Goal: Navigation & Orientation: Understand site structure

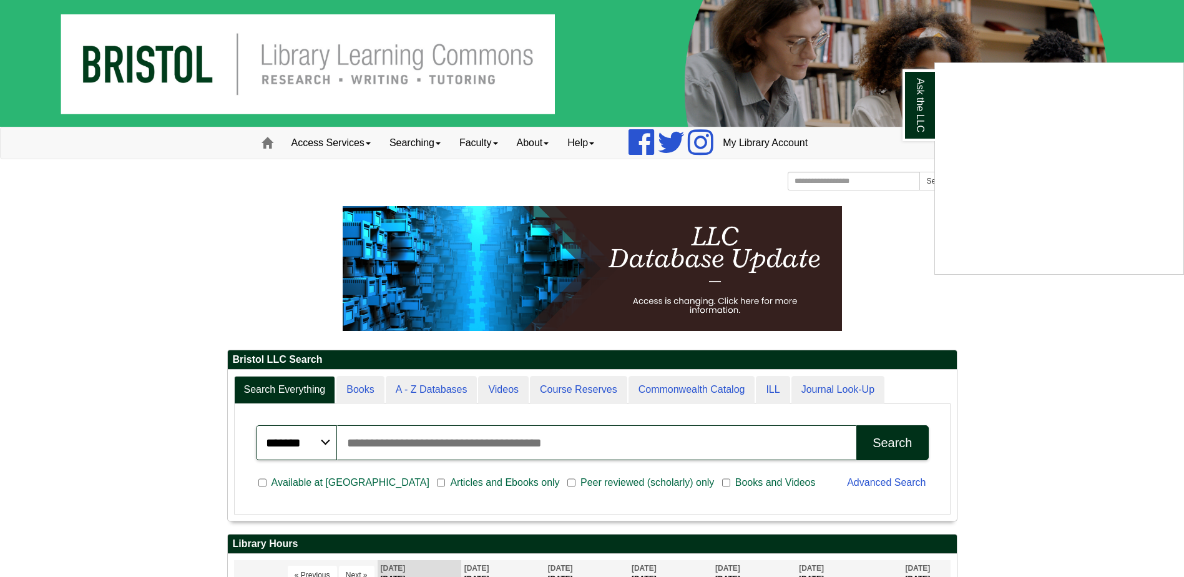
click at [361, 140] on div "Ask the LLC" at bounding box center [592, 288] width 1184 height 577
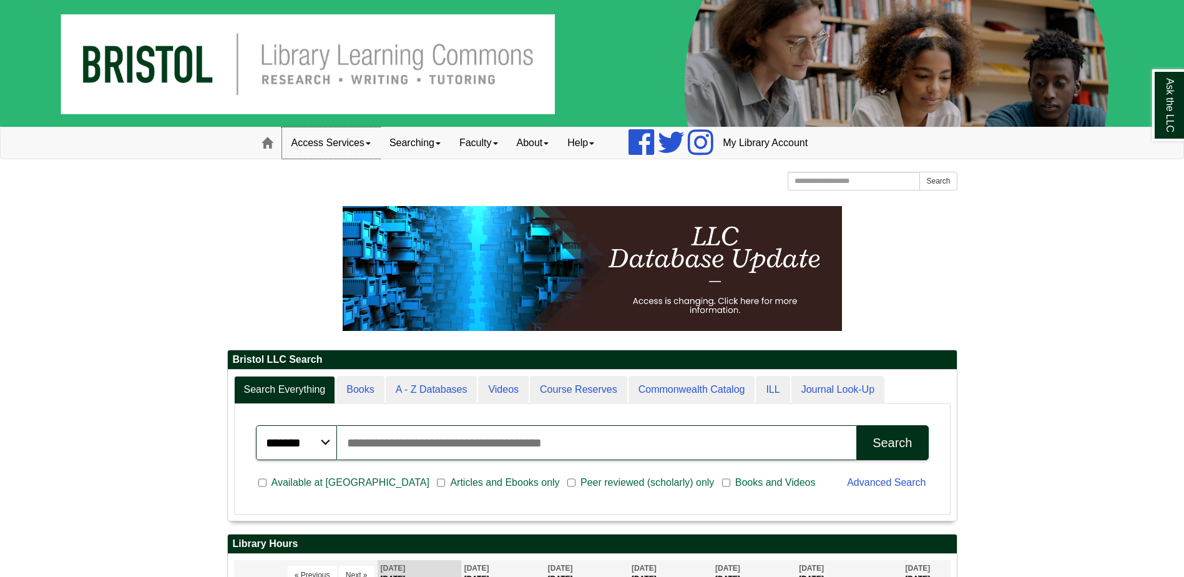
click at [368, 144] on link "Access Services" at bounding box center [331, 142] width 98 height 31
click at [597, 147] on link "Help" at bounding box center [581, 142] width 46 height 31
click at [551, 143] on link "About" at bounding box center [533, 142] width 51 height 31
click at [543, 170] on link "Mission" at bounding box center [558, 169] width 100 height 14
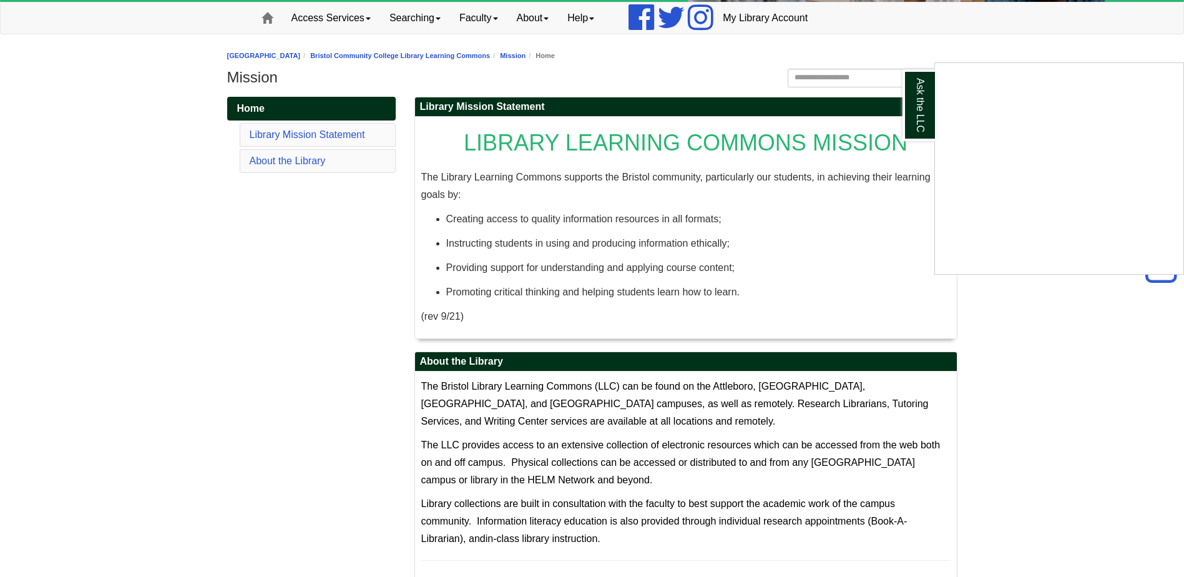
scroll to position [120, 0]
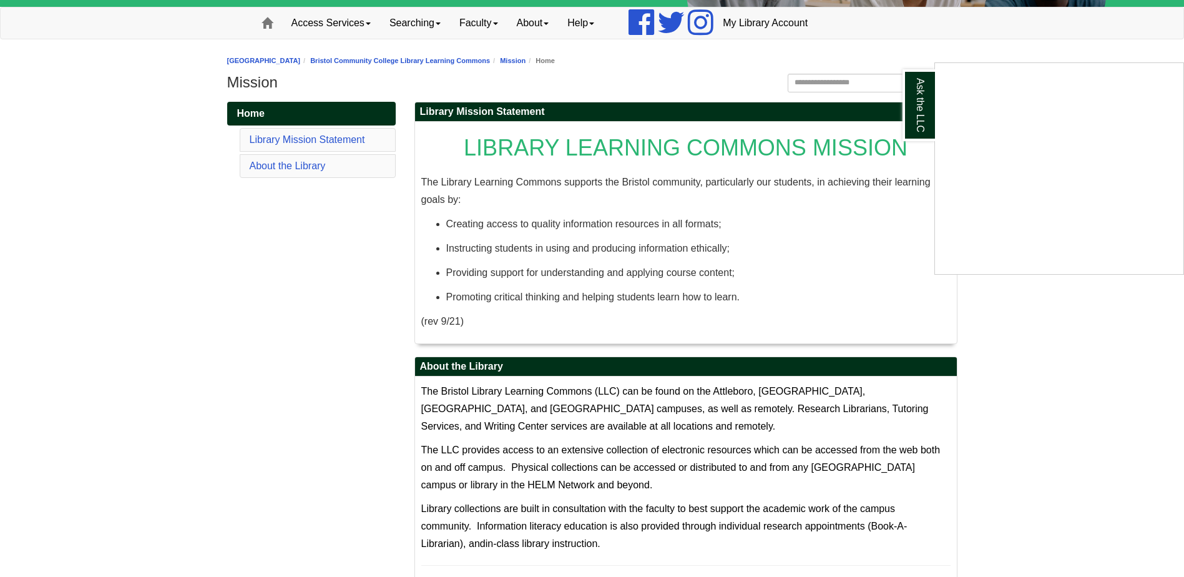
click at [300, 164] on div "Ask the LLC" at bounding box center [592, 288] width 1184 height 577
click at [311, 165] on link "About the Library" at bounding box center [288, 165] width 76 height 11
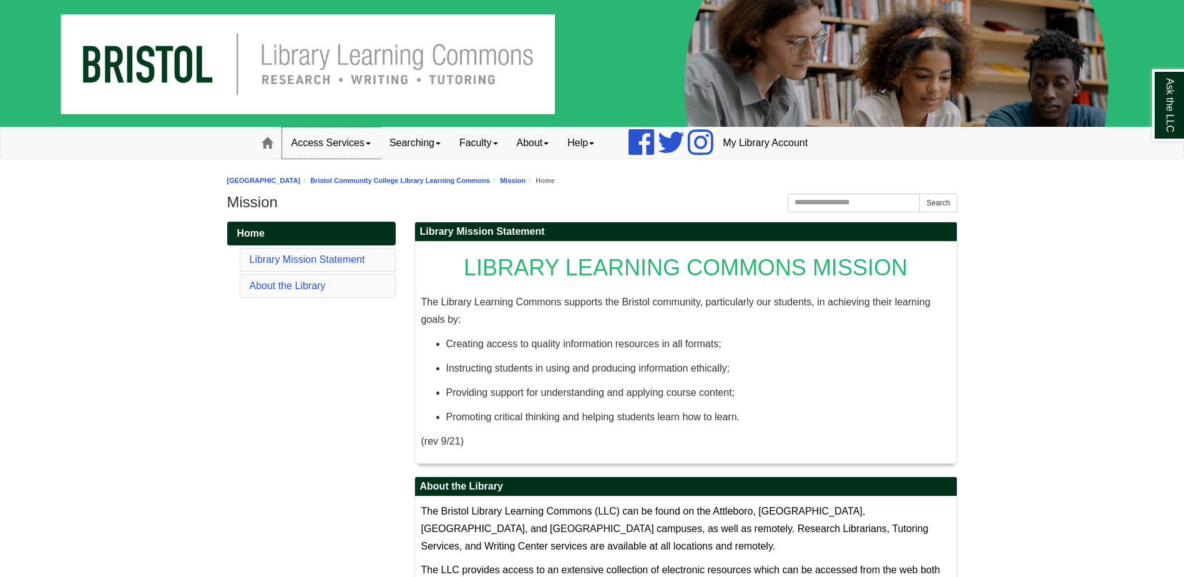
click at [369, 144] on span at bounding box center [368, 143] width 5 height 2
click at [351, 169] on link "Access Services Policies" at bounding box center [348, 169] width 130 height 14
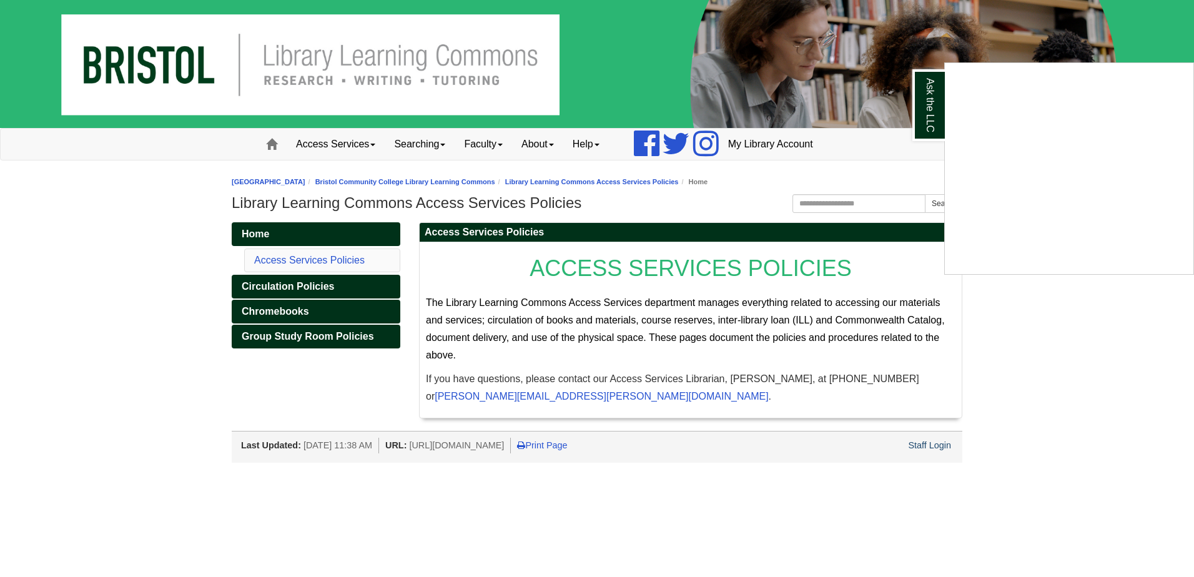
click at [363, 145] on div "Ask the LLC" at bounding box center [597, 288] width 1194 height 577
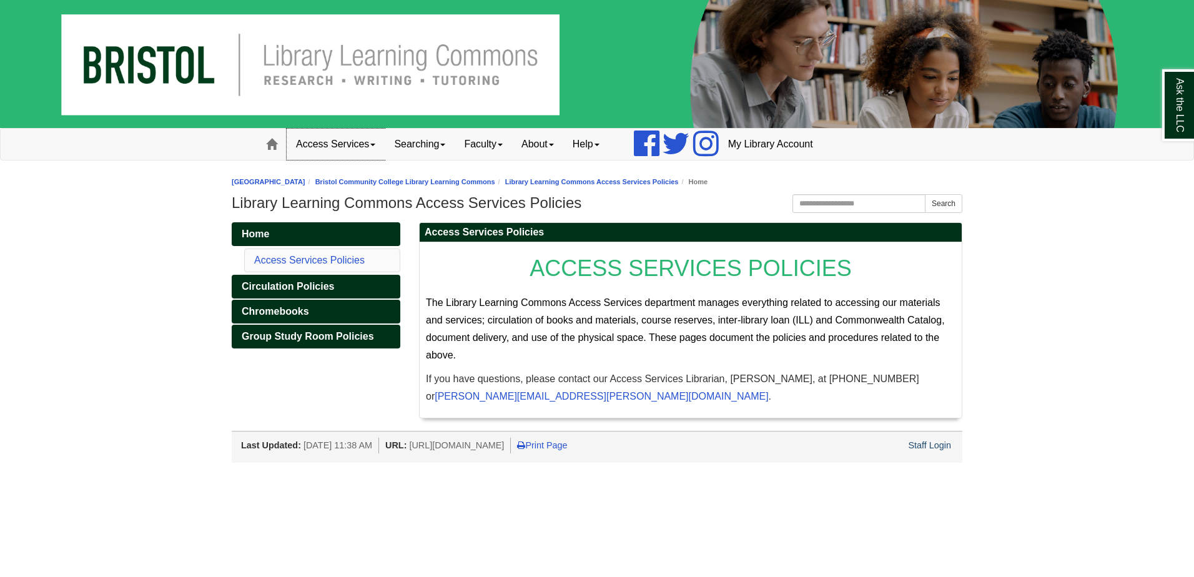
click at [375, 145] on span at bounding box center [372, 145] width 5 height 2
click at [609, 150] on link "Help" at bounding box center [586, 144] width 46 height 31
click at [402, 185] on link "Bristol Community College Library Learning Commons" at bounding box center [405, 181] width 180 height 7
click at [599, 144] on span at bounding box center [596, 145] width 5 height 2
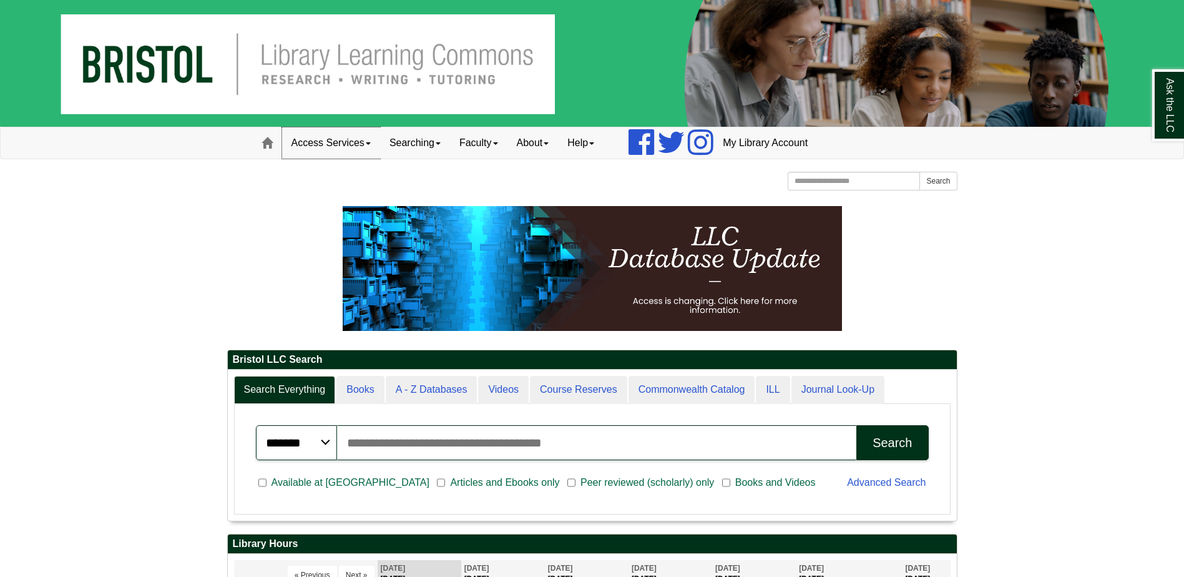
click at [361, 139] on link "Access Services" at bounding box center [331, 142] width 98 height 31
